Goal: Find specific page/section: Find specific page/section

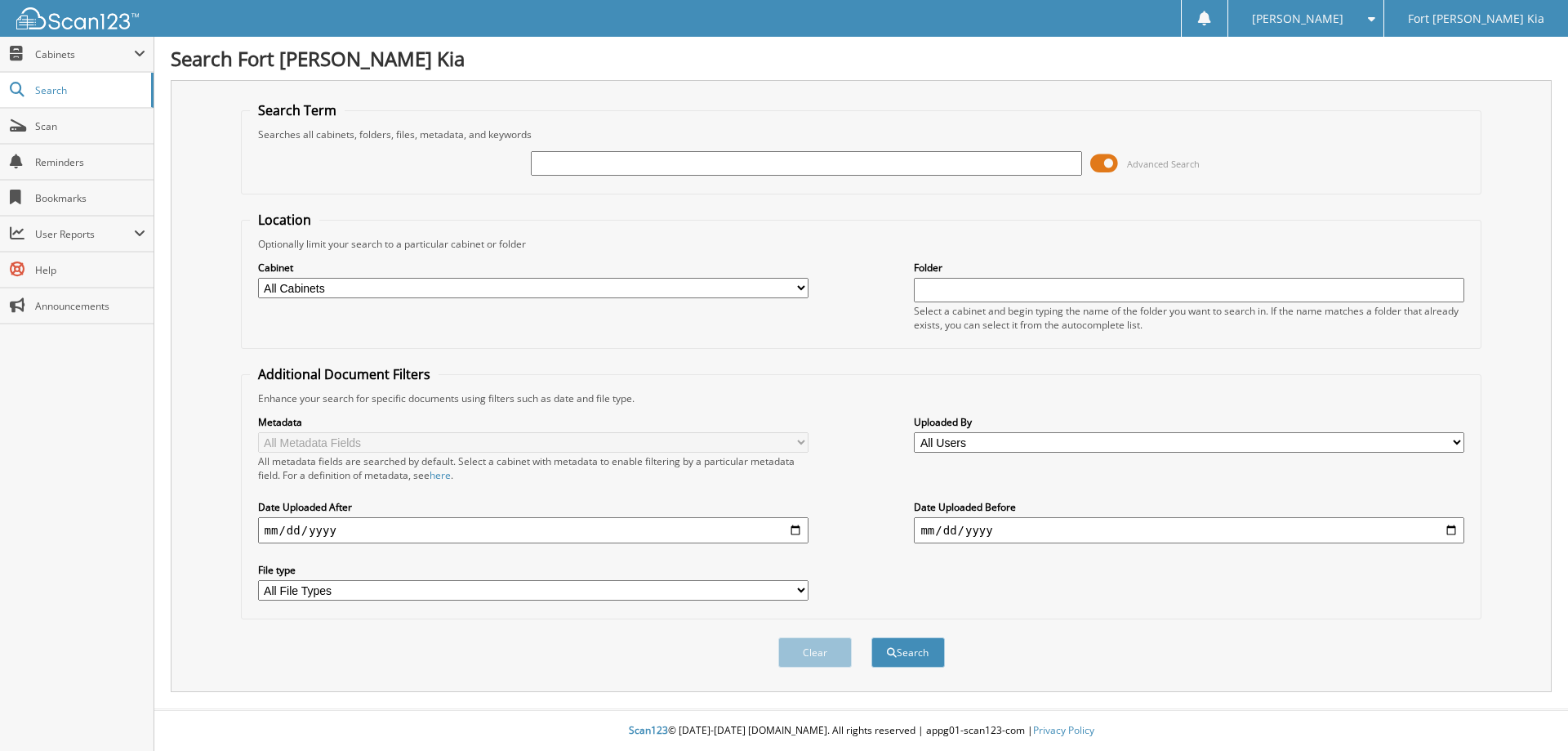
click at [540, 167] on input "text" at bounding box center [805, 163] width 551 height 25
type input "S7770050"
click at [871, 637] on button "Search" at bounding box center [908, 652] width 74 height 30
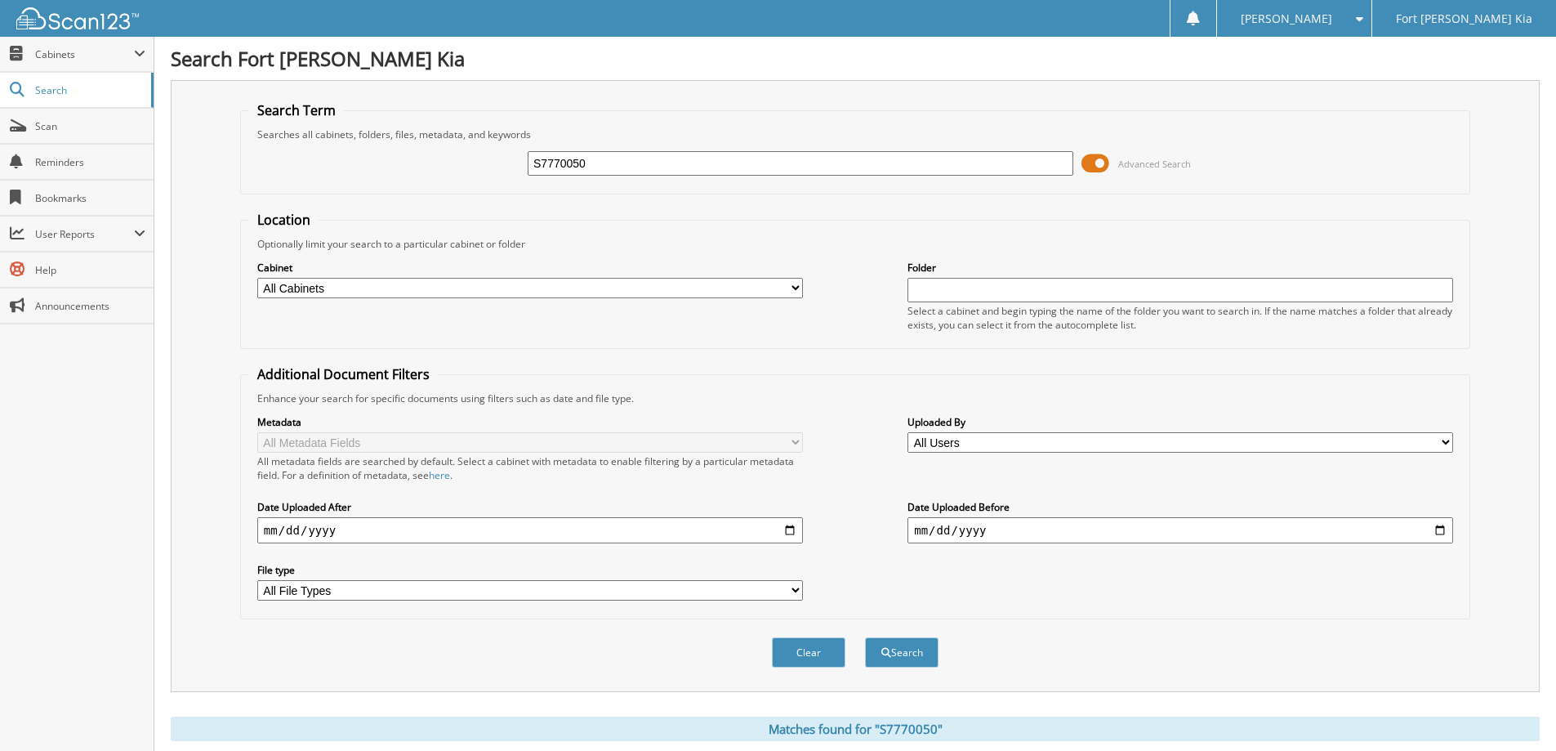
click at [1103, 154] on span at bounding box center [1096, 163] width 28 height 25
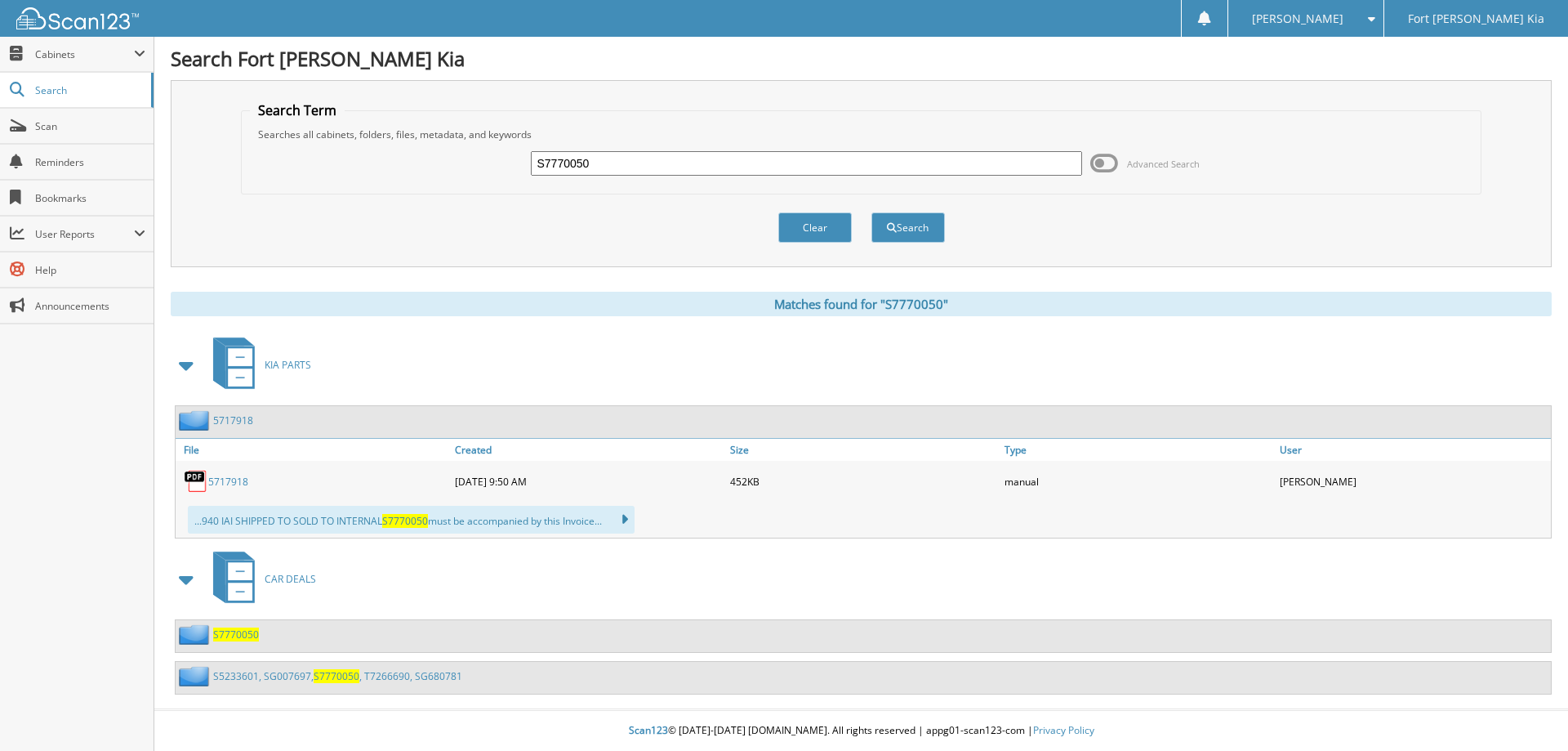
click at [260, 672] on link "S5233601, SG007697, S7770050 , T7266690, SG680781" at bounding box center [337, 676] width 249 height 14
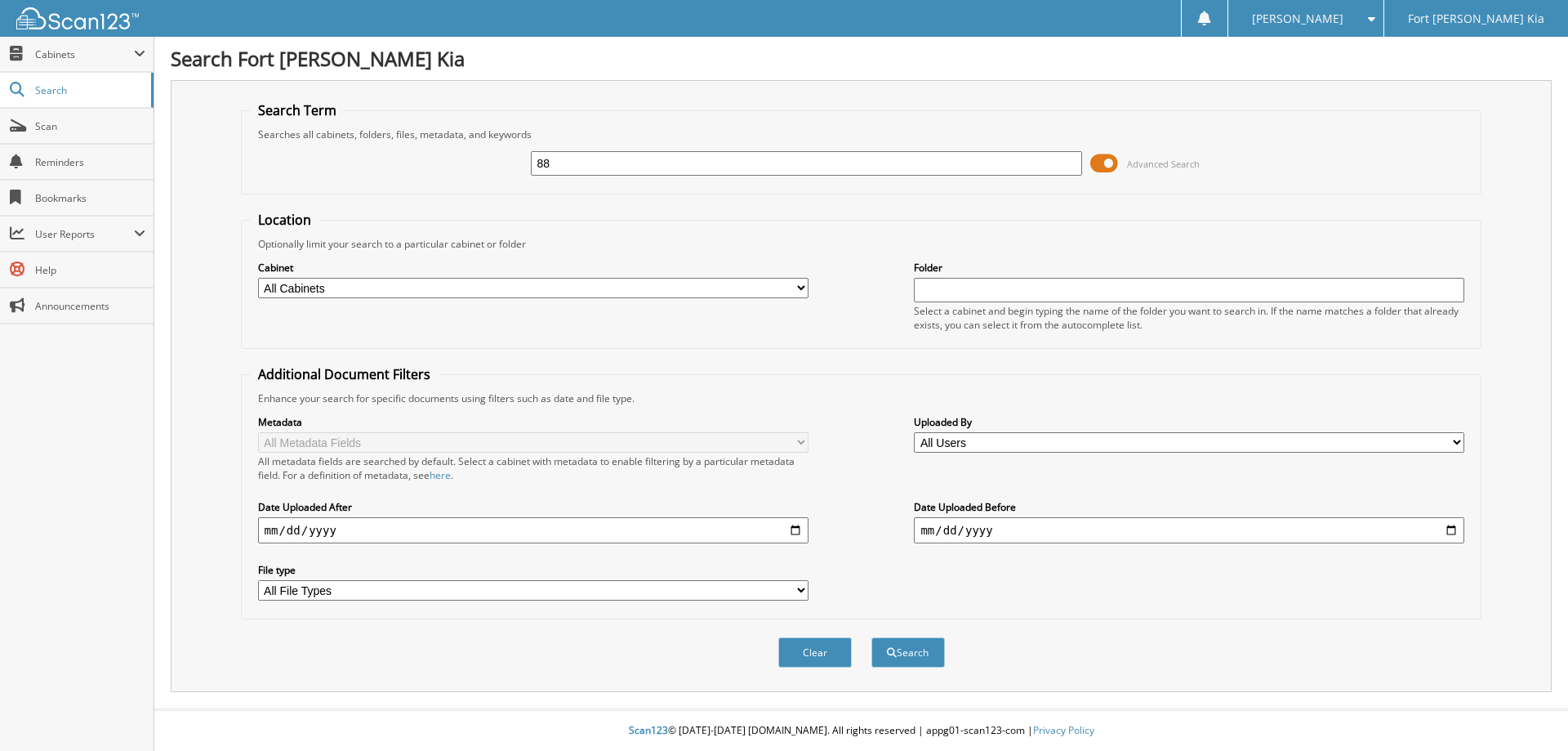
type input "8"
click at [559, 158] on input "S" at bounding box center [805, 163] width 551 height 25
type input "S7770050"
click at [871, 637] on button "Search" at bounding box center [908, 652] width 74 height 30
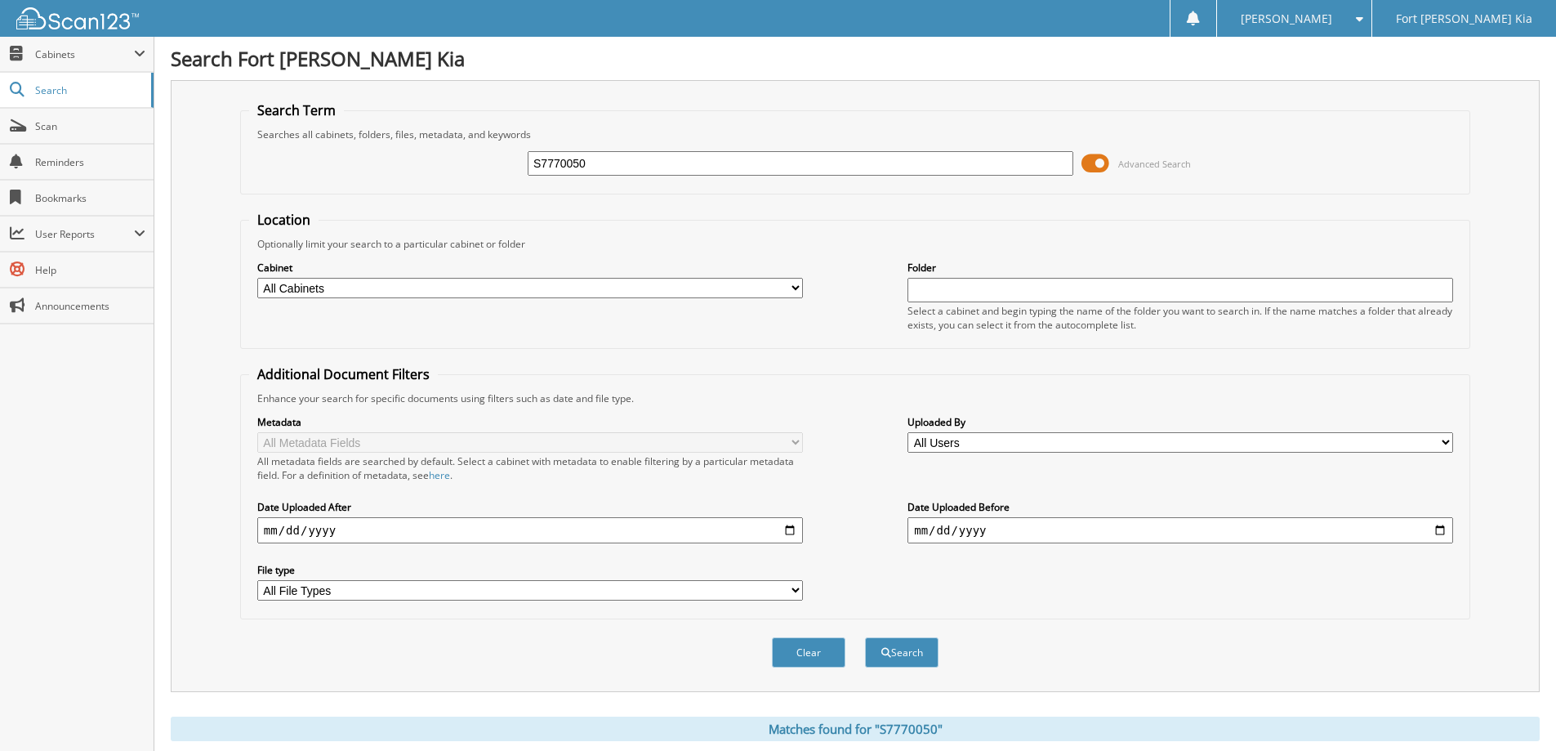
click at [1083, 162] on span at bounding box center [1096, 163] width 28 height 25
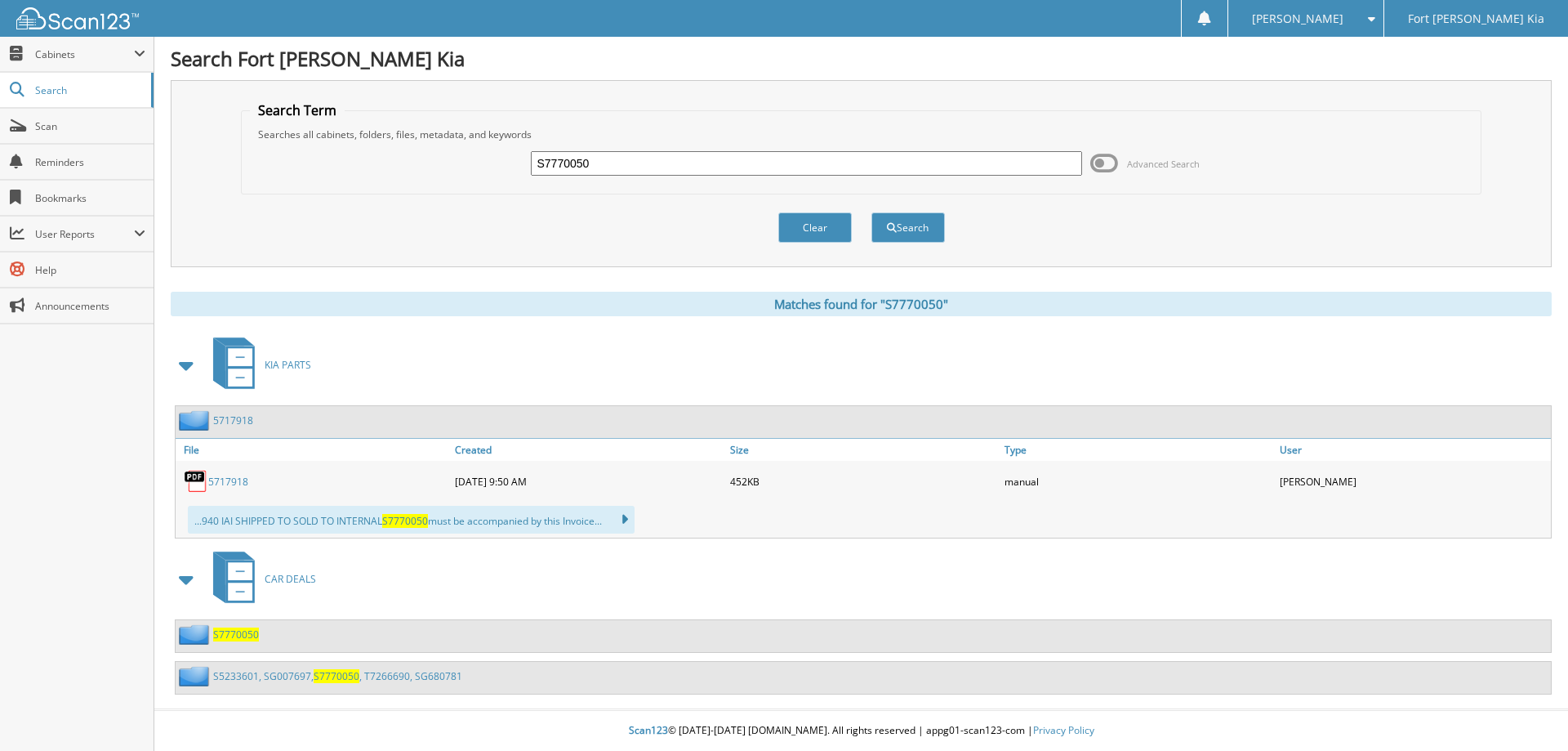
click at [284, 678] on link "S5233601, SG007697, S7770050 , T7266690, SG680781" at bounding box center [337, 676] width 249 height 14
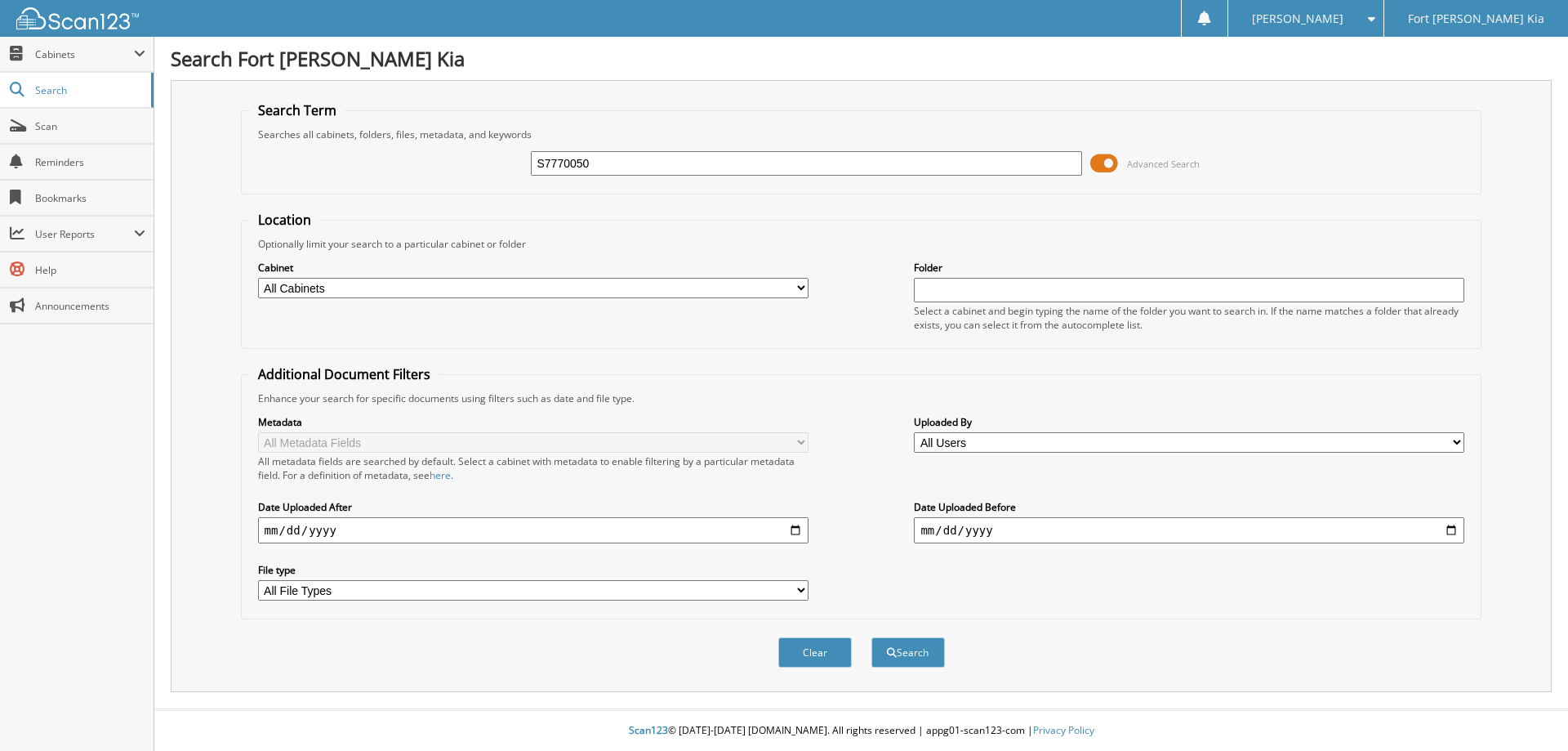
type input "S7770050"
click at [871, 637] on button "Search" at bounding box center [908, 652] width 74 height 30
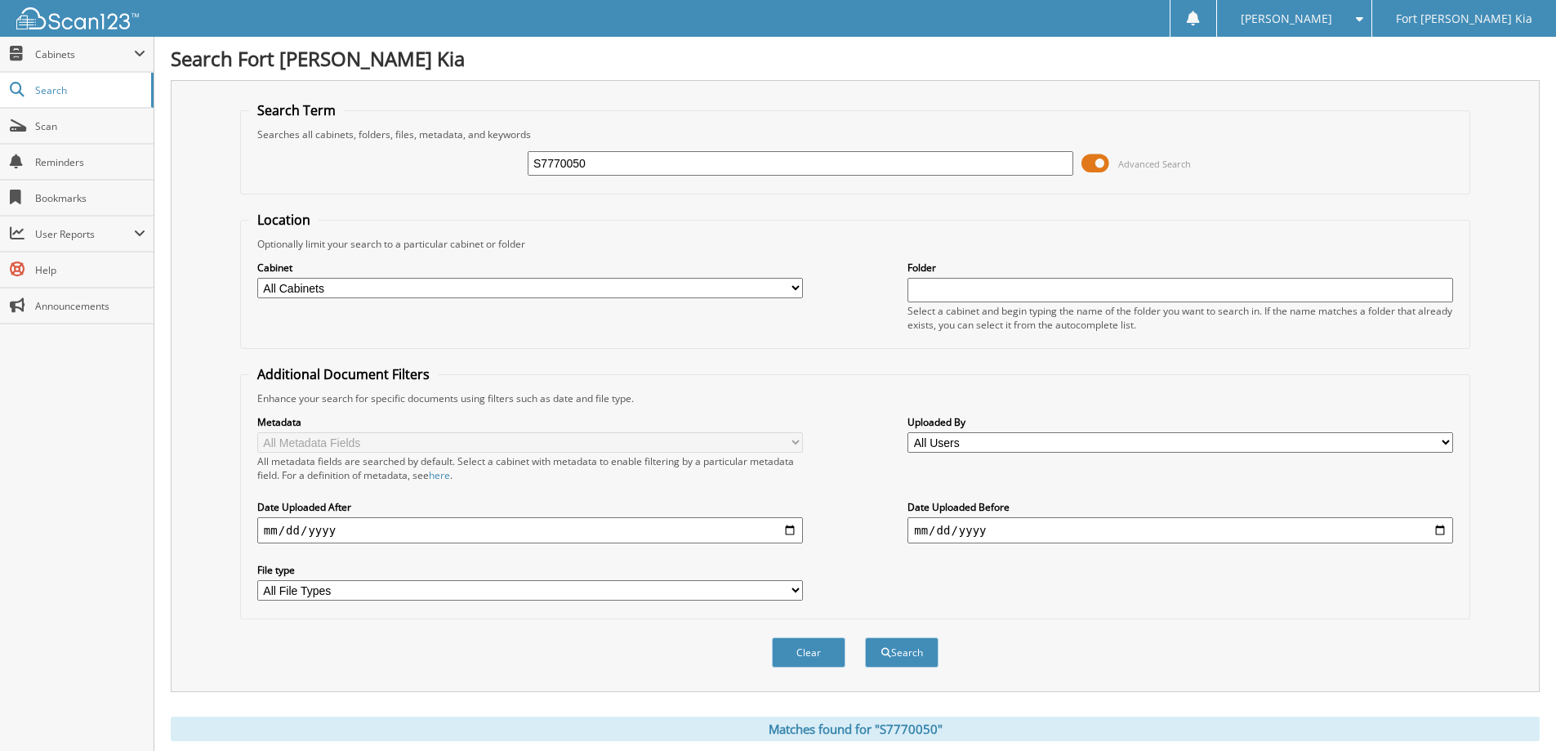
click at [1087, 158] on span at bounding box center [1096, 163] width 28 height 25
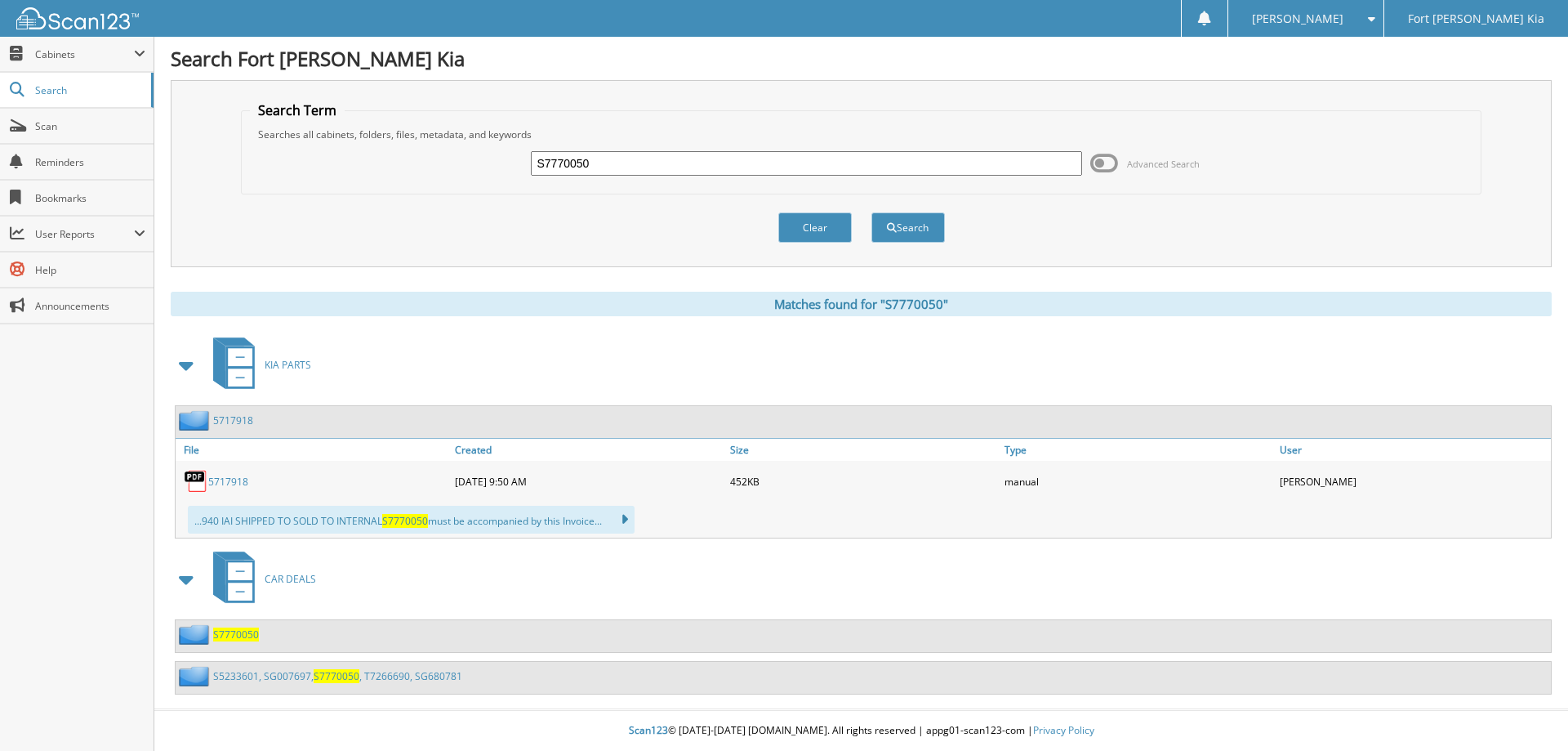
click at [230, 635] on span "S7770050" at bounding box center [236, 634] width 46 height 14
